Goal: Navigation & Orientation: Find specific page/section

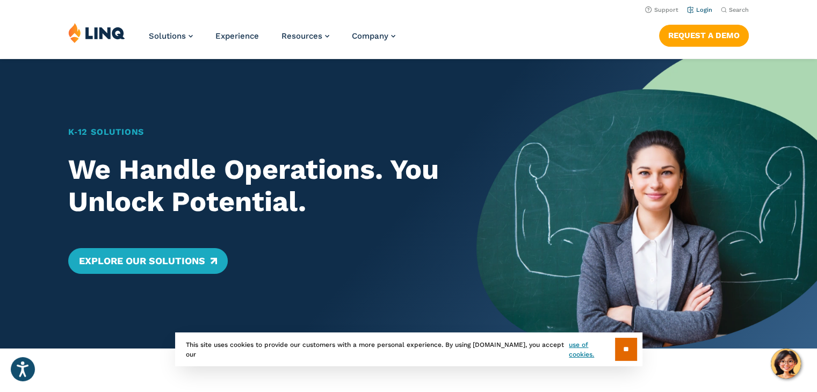
click at [706, 7] on link "Login" at bounding box center [699, 9] width 25 height 7
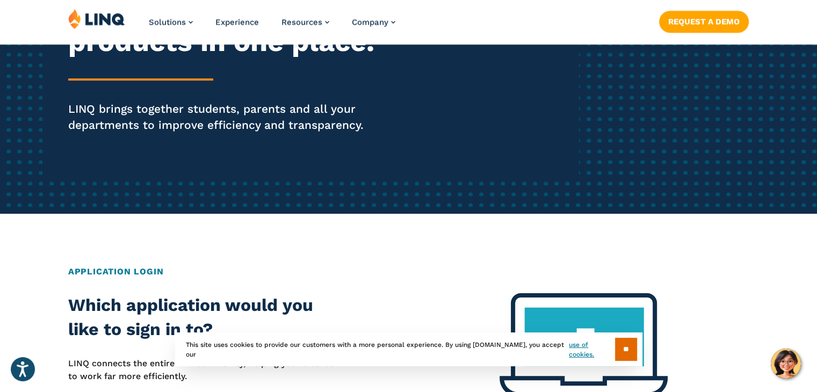
scroll to position [215, 0]
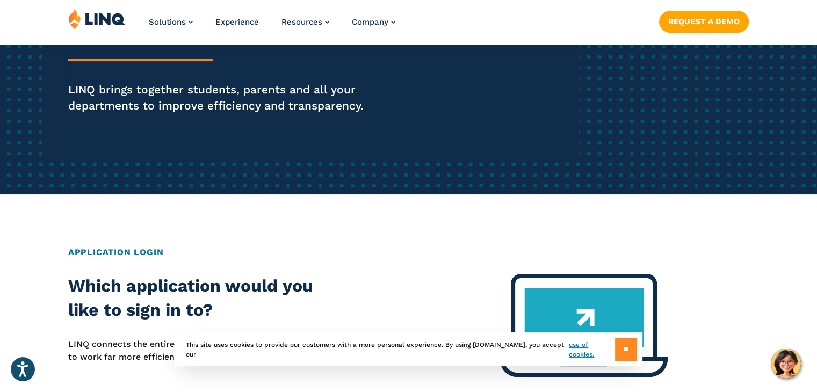
click at [620, 347] on input "**" at bounding box center [626, 349] width 22 height 23
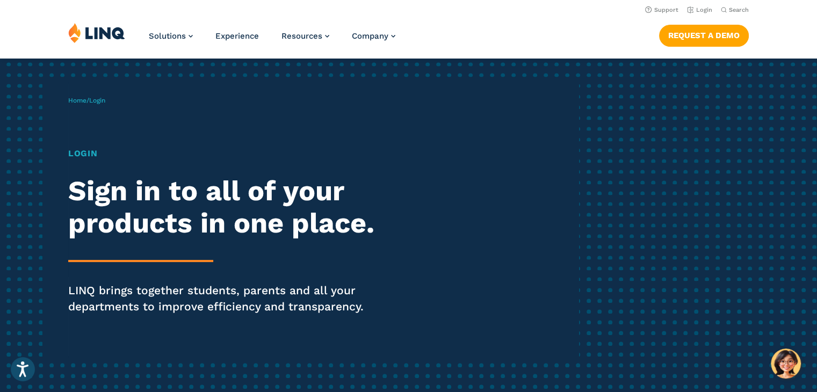
scroll to position [0, 0]
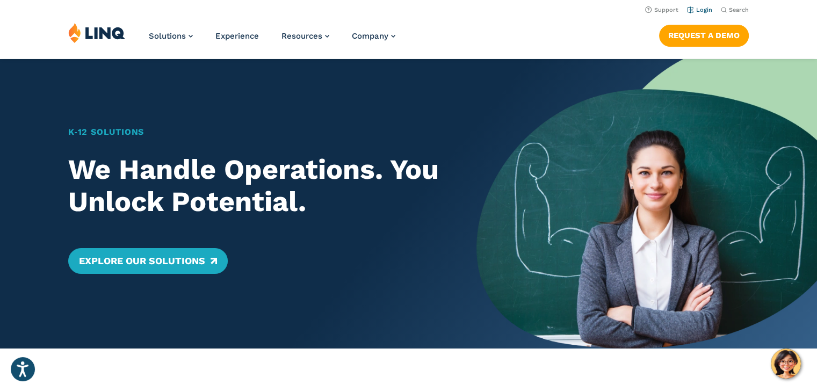
click at [697, 11] on link "Login" at bounding box center [699, 9] width 25 height 7
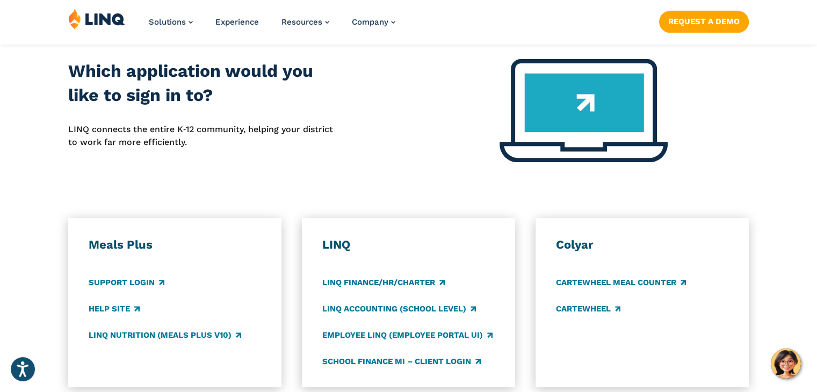
scroll to position [484, 0]
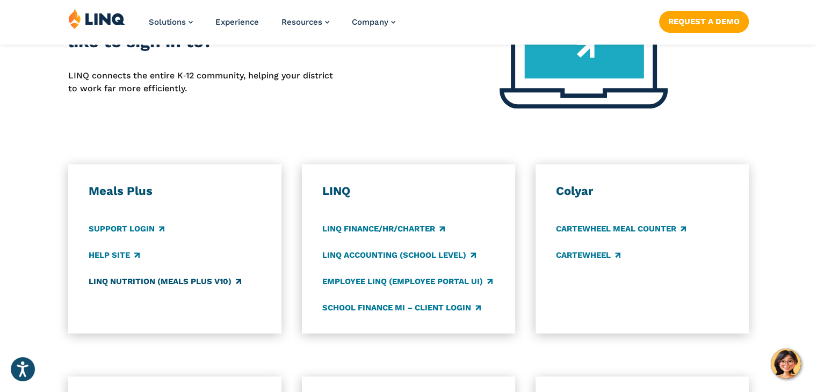
click at [134, 284] on link "LINQ Nutrition (Meals Plus v10)" at bounding box center [165, 282] width 153 height 12
